Goal: Find specific page/section: Find specific page/section

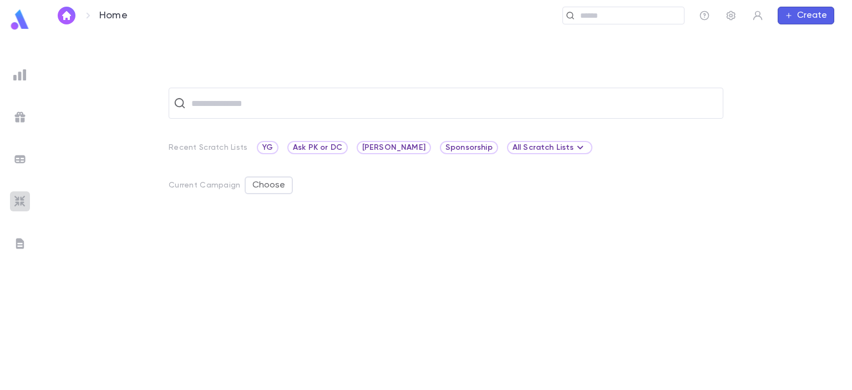
click at [23, 201] on img at bounding box center [19, 201] width 13 height 13
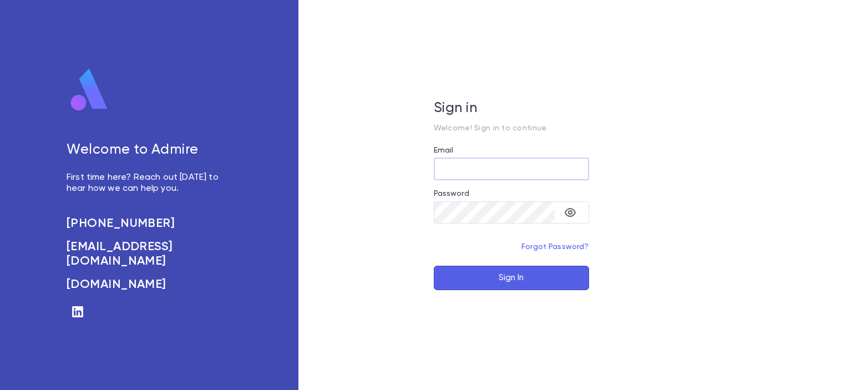
type input "**********"
click at [527, 280] on button "Sign In" at bounding box center [511, 278] width 155 height 24
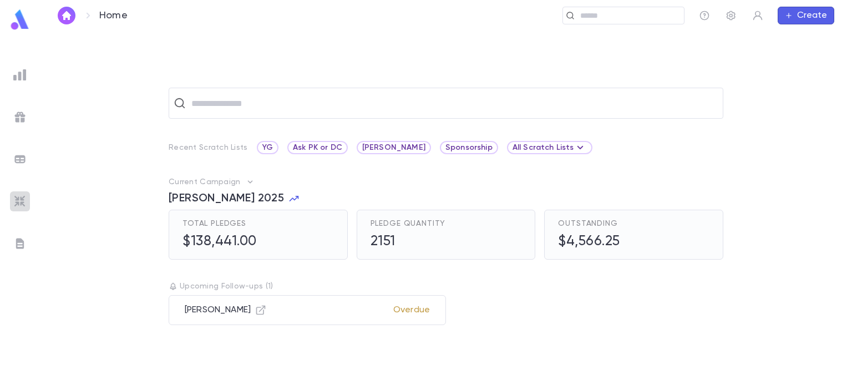
click at [18, 204] on img at bounding box center [19, 201] width 13 height 13
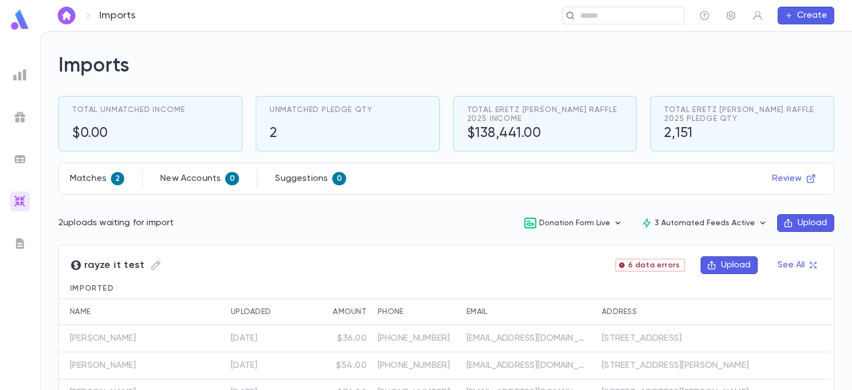
click at [595, 221] on button "Donation Form Live" at bounding box center [574, 223] width 118 height 21
click at [560, 246] on li "View" at bounding box center [579, 246] width 115 height 18
